Goal: Task Accomplishment & Management: Use online tool/utility

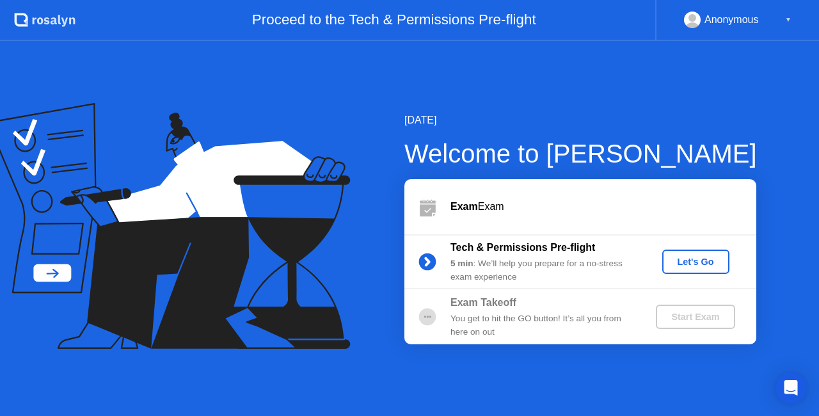
click at [693, 262] on div "Let's Go" at bounding box center [695, 261] width 57 height 10
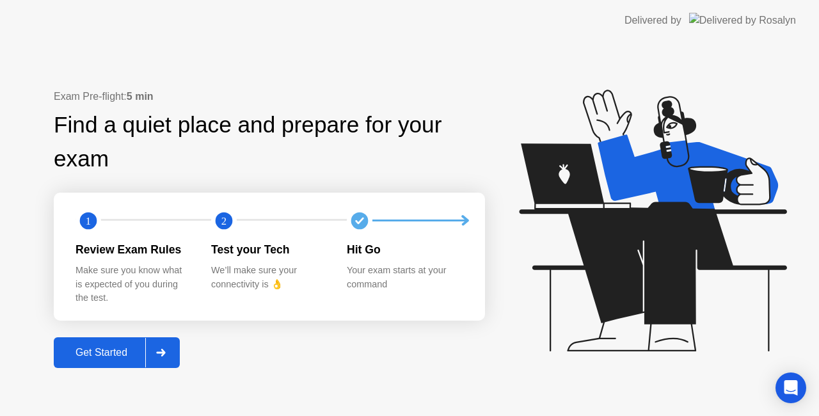
click at [143, 354] on div "Get Started" at bounding box center [102, 353] width 88 height 12
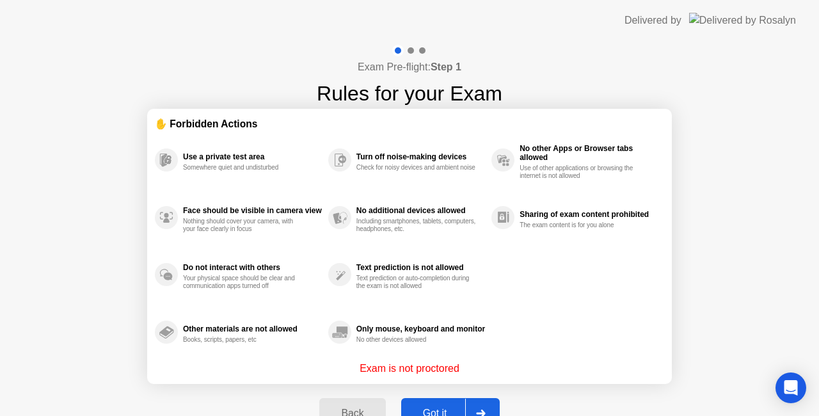
click at [444, 407] on div "Got it" at bounding box center [435, 413] width 60 height 12
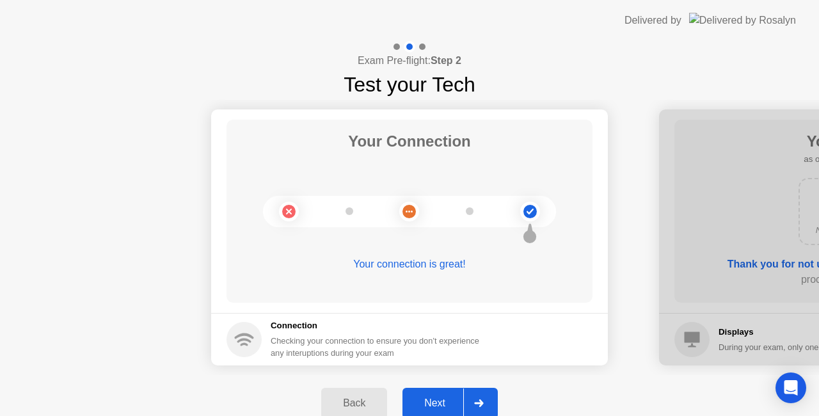
click at [444, 406] on div "Next" at bounding box center [434, 403] width 57 height 12
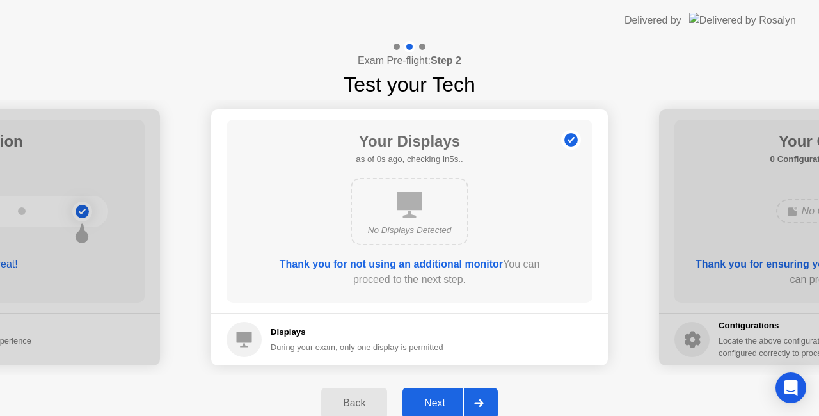
click at [444, 406] on div "Next" at bounding box center [434, 403] width 57 height 12
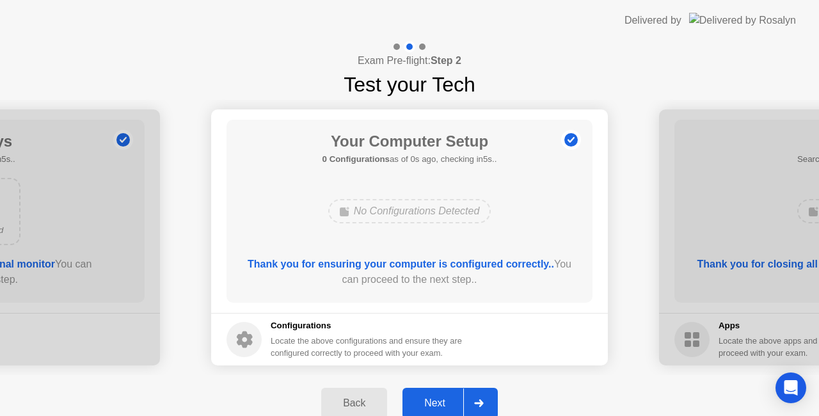
click at [444, 406] on div "Next" at bounding box center [434, 403] width 57 height 12
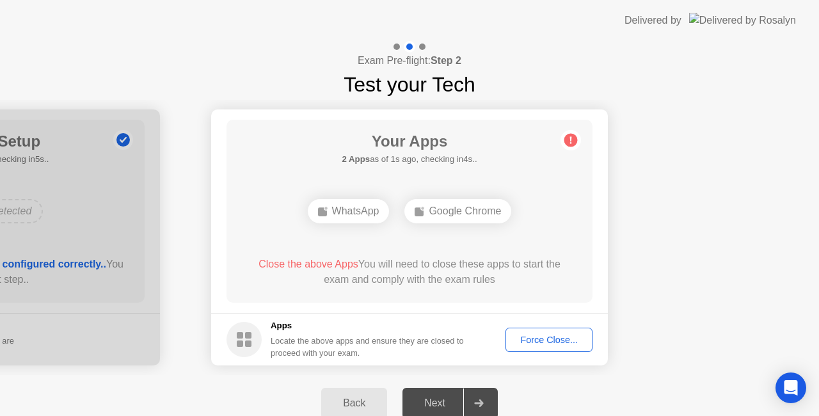
click at [532, 335] on div "Force Close..." at bounding box center [549, 339] width 78 height 10
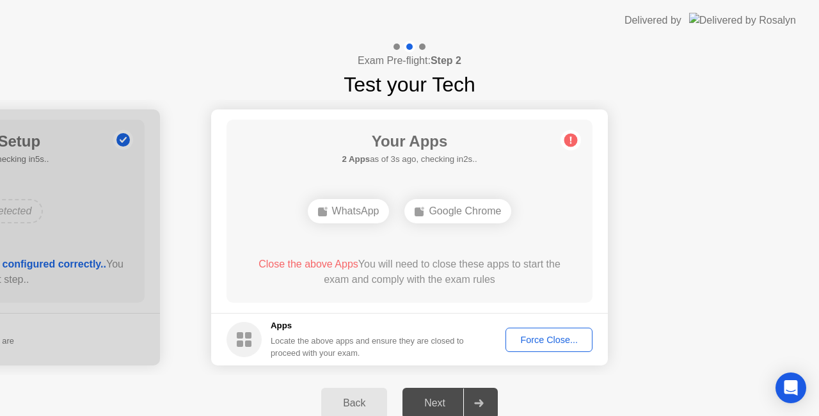
click at [539, 339] on div "Force Close..." at bounding box center [549, 339] width 78 height 10
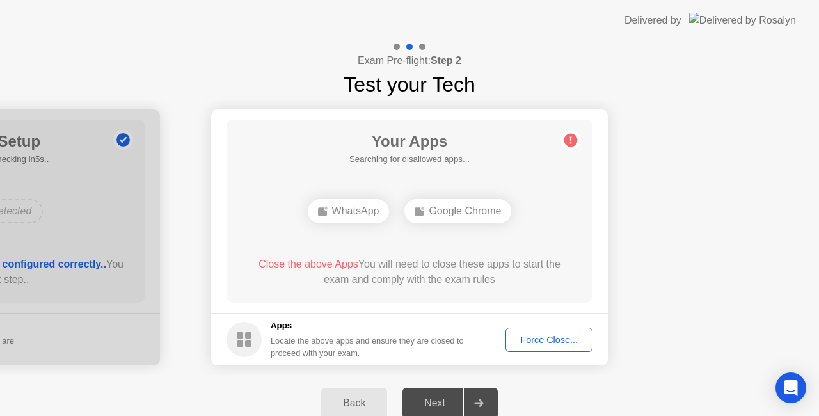
click at [538, 336] on div "Force Close..." at bounding box center [549, 339] width 78 height 10
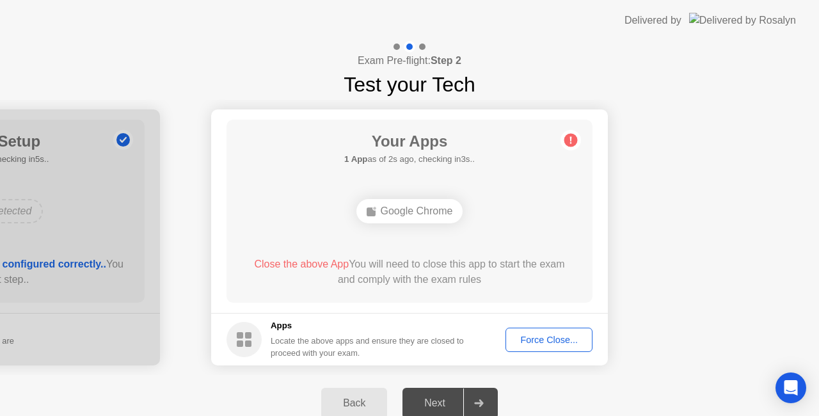
click at [519, 334] on div "Force Close..." at bounding box center [549, 339] width 78 height 10
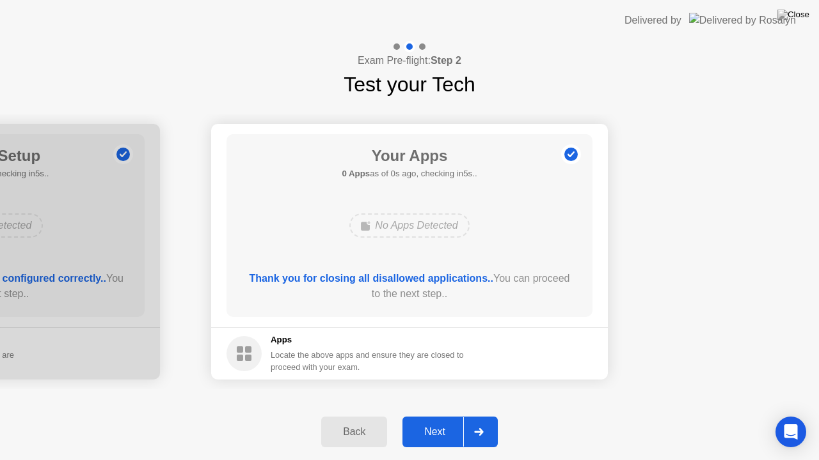
click at [451, 415] on div "Next" at bounding box center [434, 433] width 57 height 12
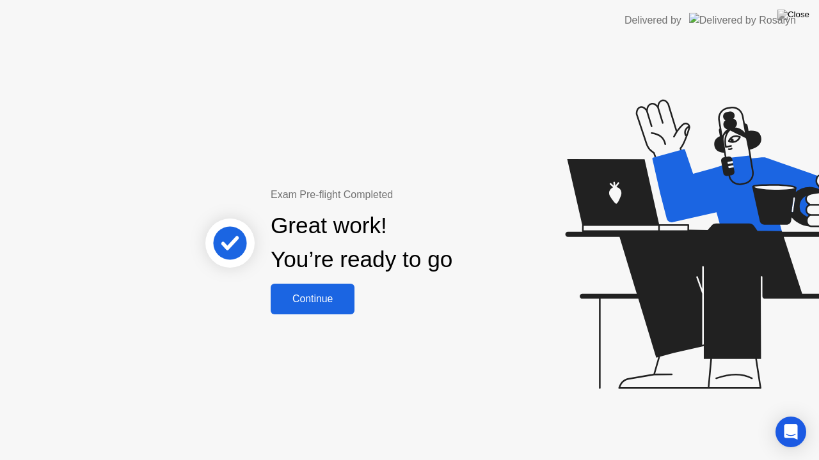
click at [315, 302] on div "Continue" at bounding box center [312, 300] width 76 height 12
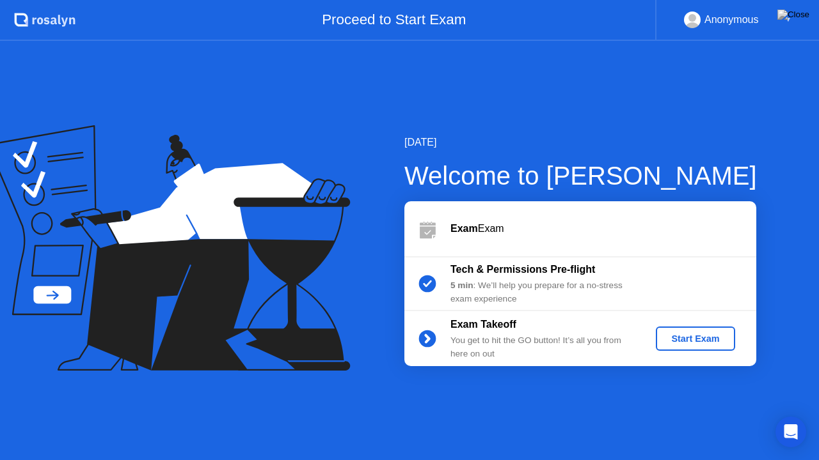
click at [703, 344] on div "Start Exam" at bounding box center [695, 339] width 68 height 10
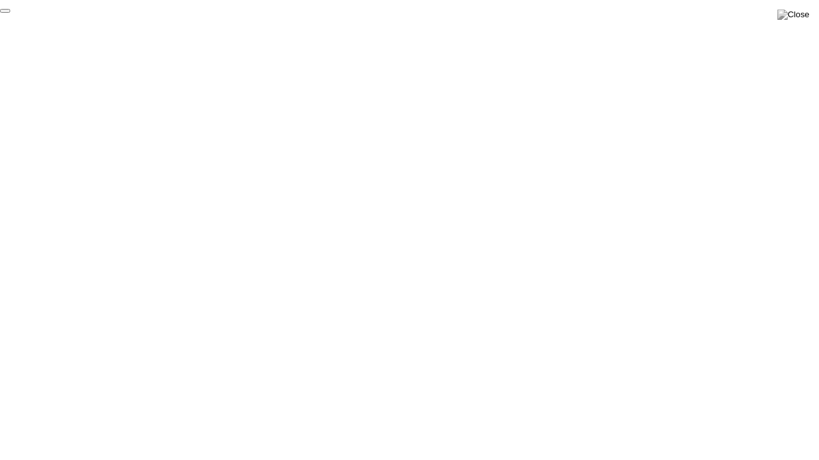
click div "End Proctoring Session"
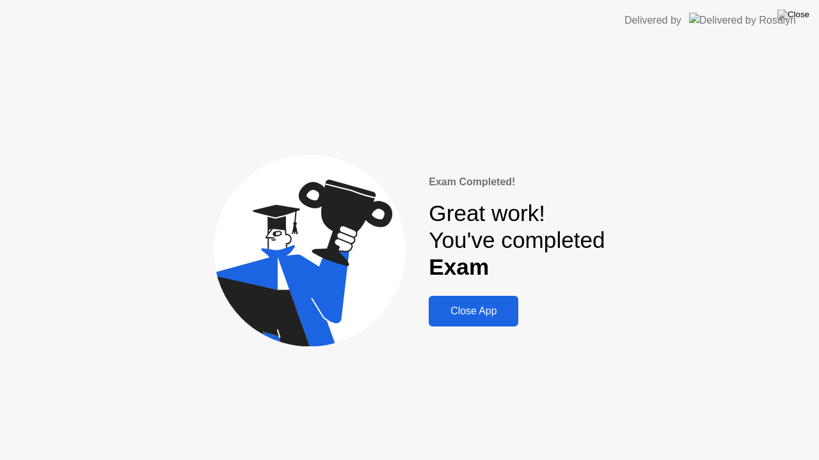
click at [477, 311] on div "Close App" at bounding box center [473, 312] width 82 height 12
